Goal: Transaction & Acquisition: Purchase product/service

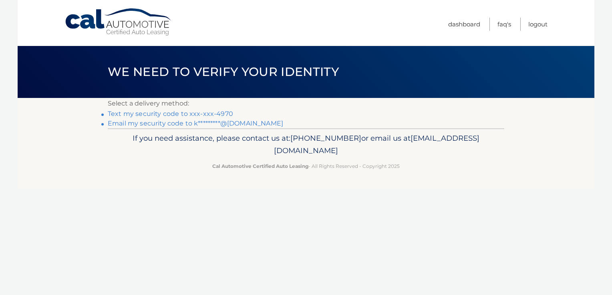
click at [218, 112] on link "Text my security code to xxx-xxx-4970" at bounding box center [170, 114] width 125 height 8
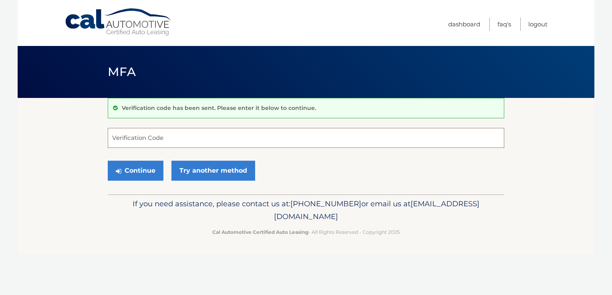
click at [211, 141] on input "Verification Code" at bounding box center [306, 138] width 396 height 20
type input "378966"
click at [148, 169] on button "Continue" at bounding box center [136, 171] width 56 height 20
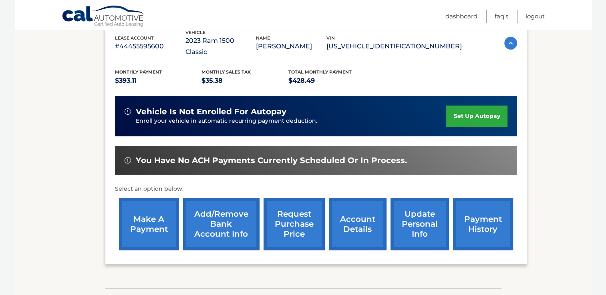
scroll to position [150, 0]
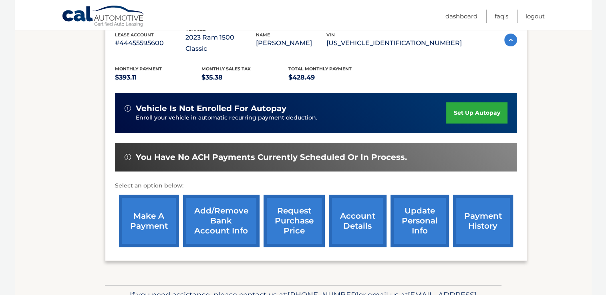
click at [151, 207] on link "make a payment" at bounding box center [149, 221] width 60 height 52
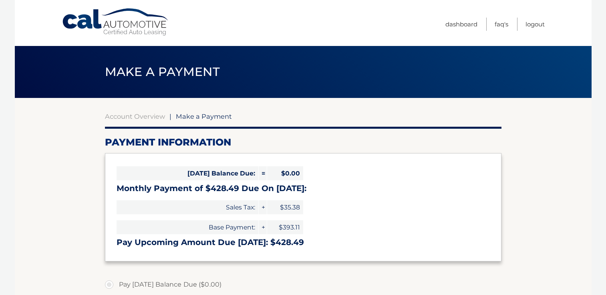
select select "M2I1OGMzNjAtMWRkZi00YjM1LTlhY2MtMjFiMTkwMTQ5Y2I0"
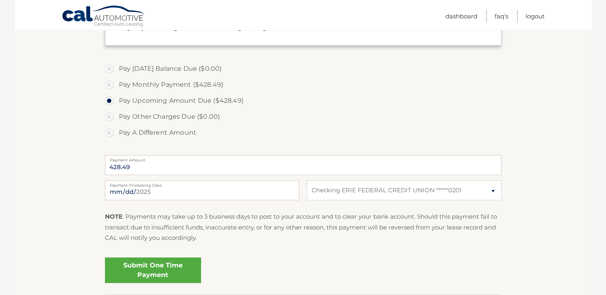
scroll to position [219, 0]
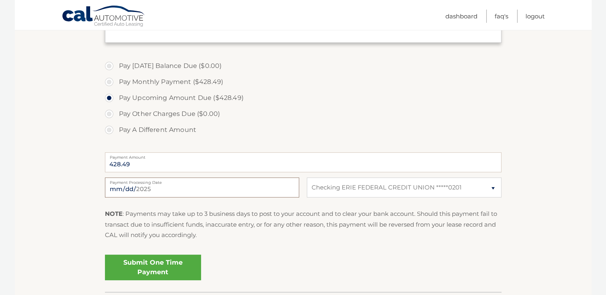
click at [153, 189] on input "2025-09-30" at bounding box center [202, 188] width 194 height 20
type input "2025-10-03"
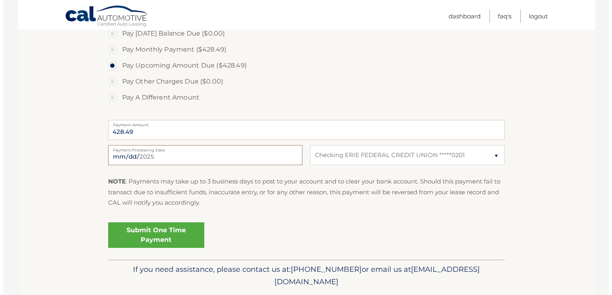
scroll to position [263, 0]
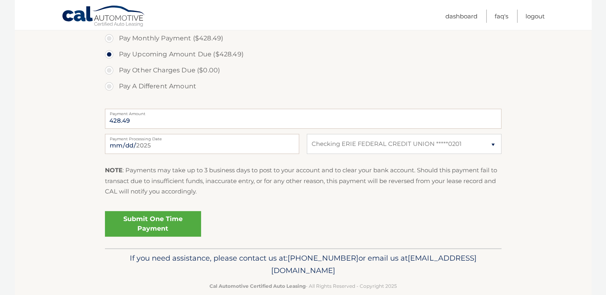
click at [172, 225] on link "Submit One Time Payment" at bounding box center [153, 224] width 96 height 26
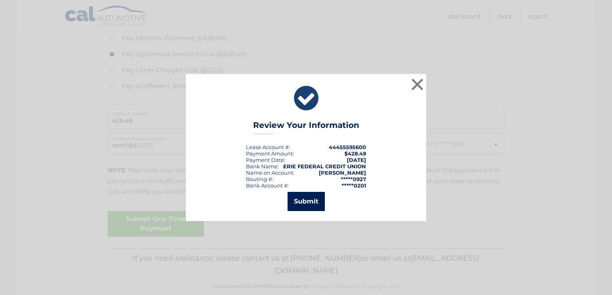
click at [310, 202] on button "Submit" at bounding box center [305, 201] width 37 height 19
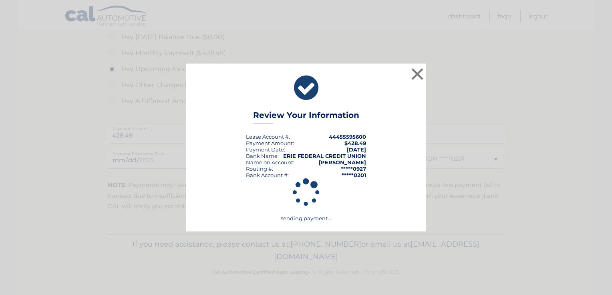
scroll to position [247, 0]
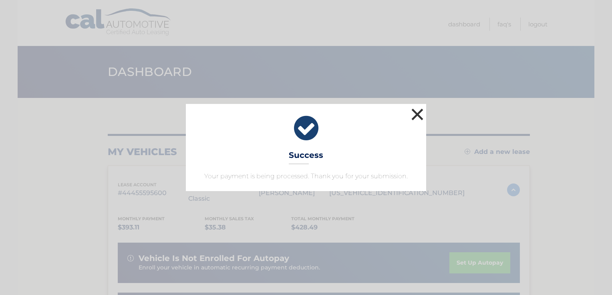
click at [416, 113] on button "×" at bounding box center [417, 115] width 16 height 16
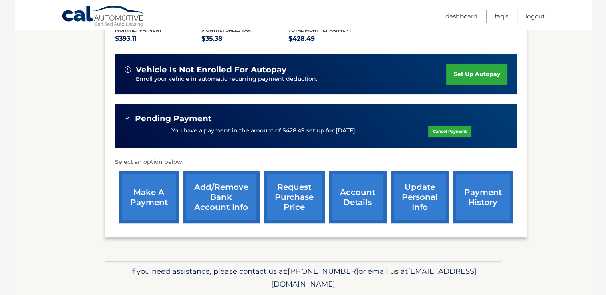
scroll to position [197, 0]
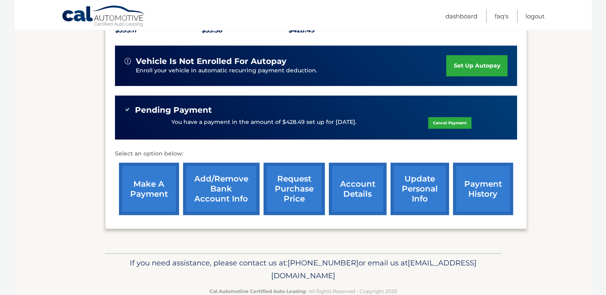
click at [358, 183] on link "account details" at bounding box center [358, 189] width 58 height 52
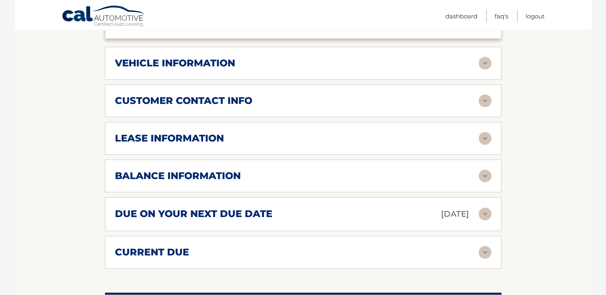
scroll to position [395, 0]
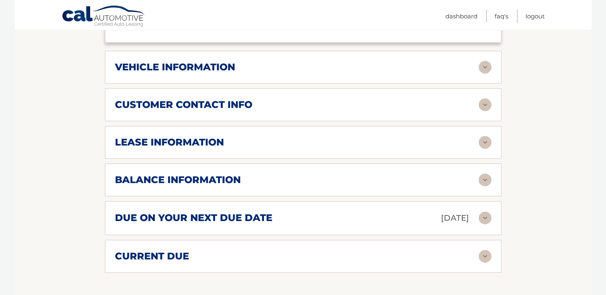
click at [484, 98] on img at bounding box center [484, 104] width 13 height 13
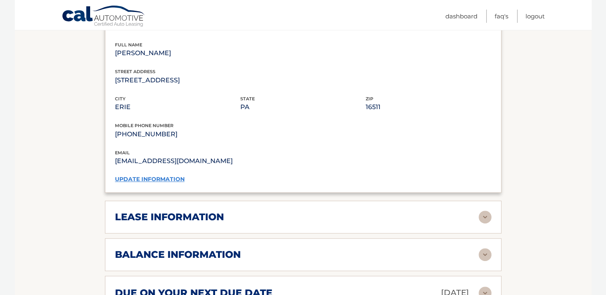
scroll to position [565, 0]
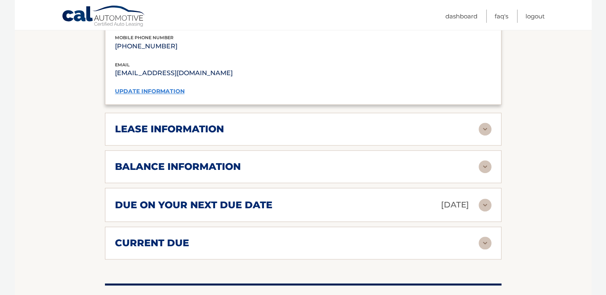
click at [485, 123] on img at bounding box center [484, 129] width 13 height 13
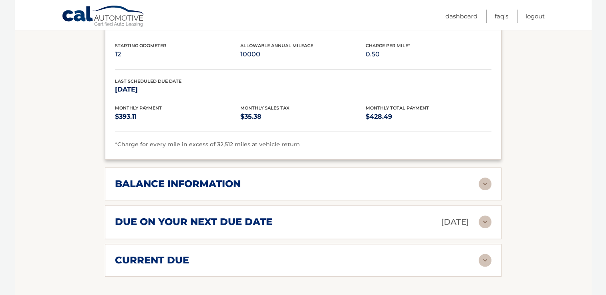
scroll to position [702, 0]
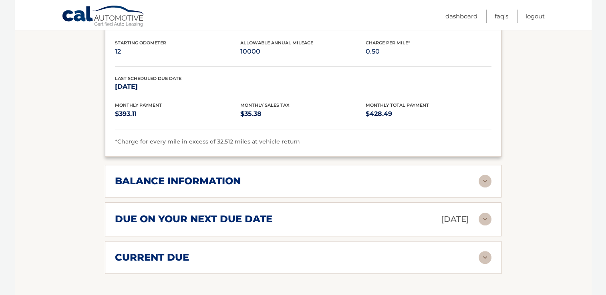
click at [483, 175] on img at bounding box center [484, 181] width 13 height 13
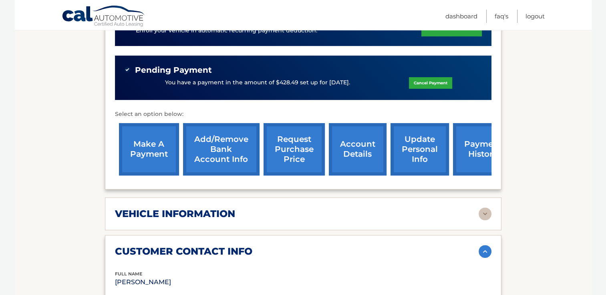
scroll to position [230, 0]
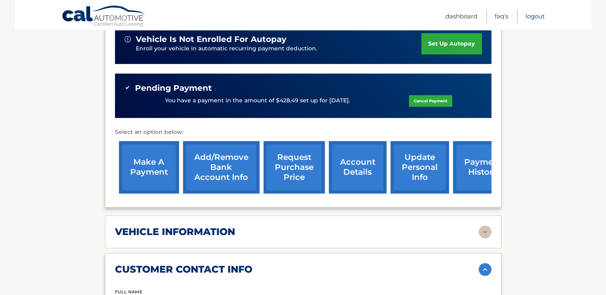
click at [531, 15] on link "Logout" at bounding box center [534, 16] width 19 height 13
